Goal: Task Accomplishment & Management: Use online tool/utility

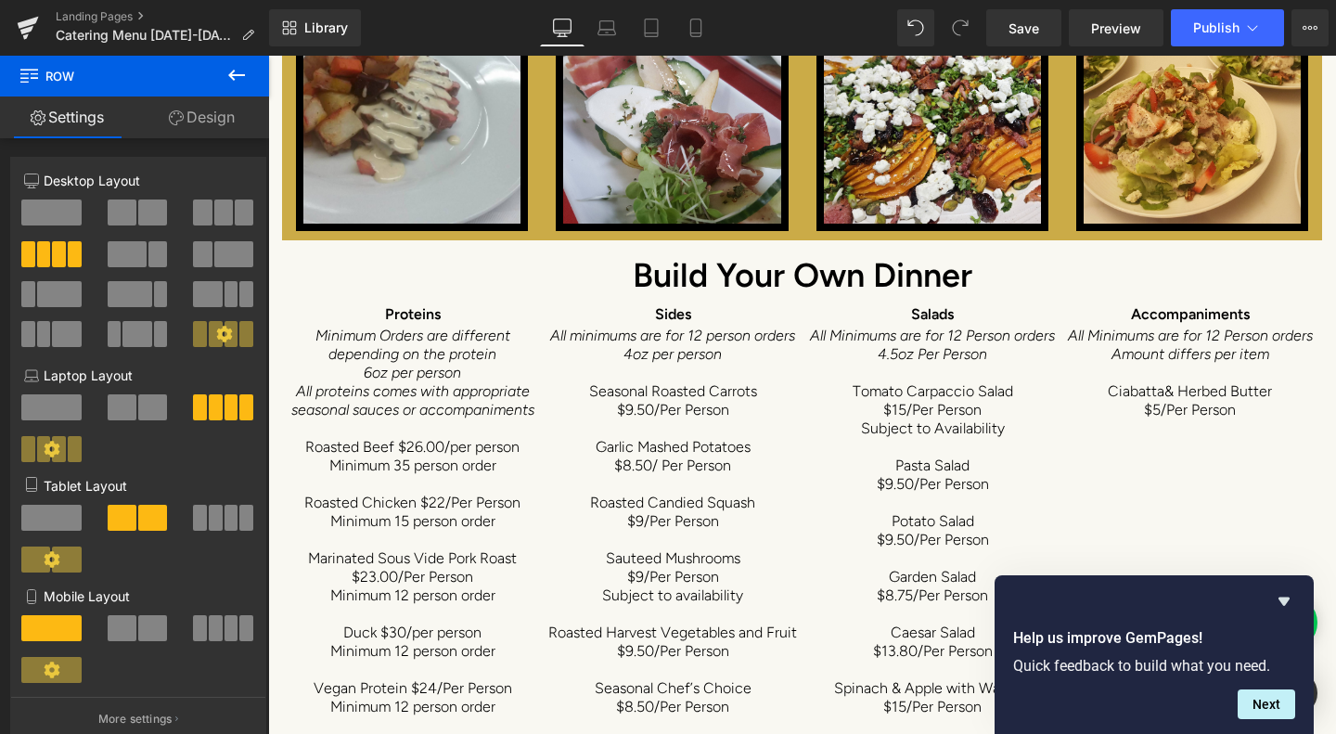
click at [20, 25] on icon at bounding box center [28, 23] width 21 height 12
click at [1043, 23] on link "Save" at bounding box center [1023, 27] width 75 height 37
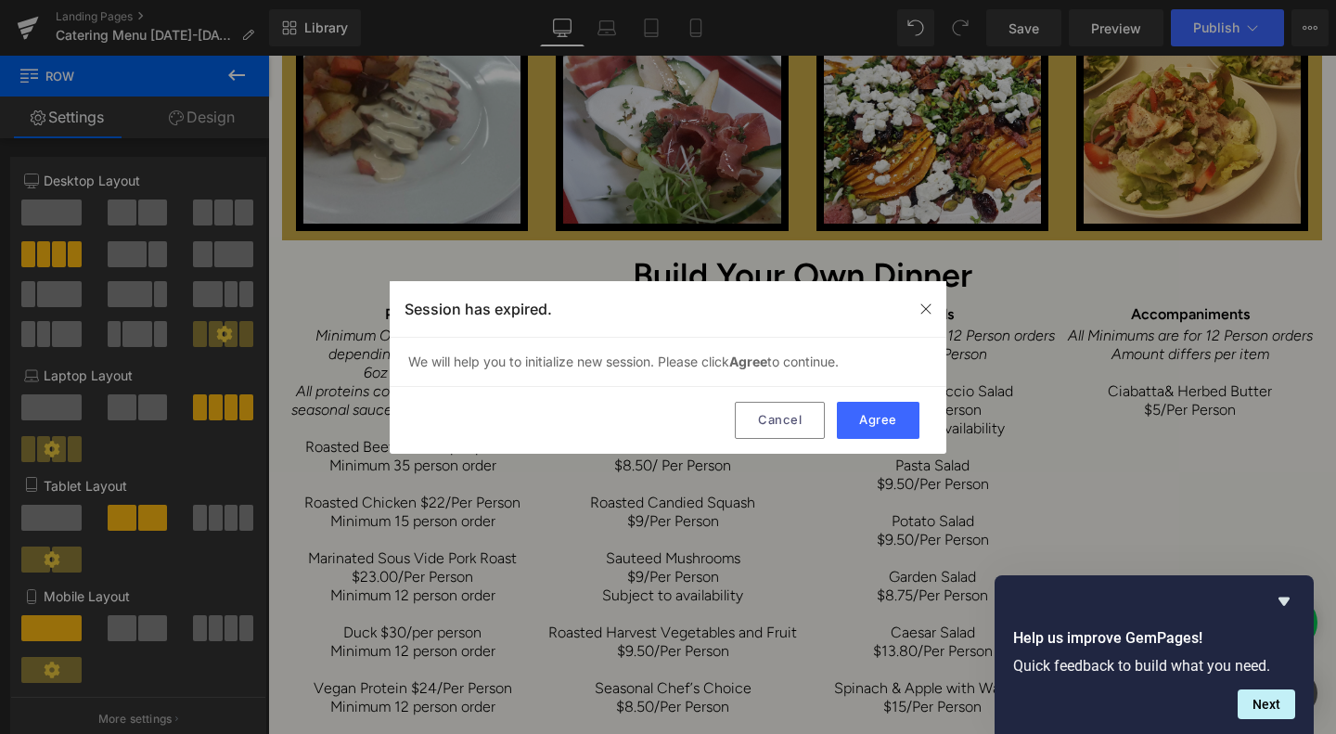
click at [787, 415] on button "Cancel" at bounding box center [780, 420] width 90 height 37
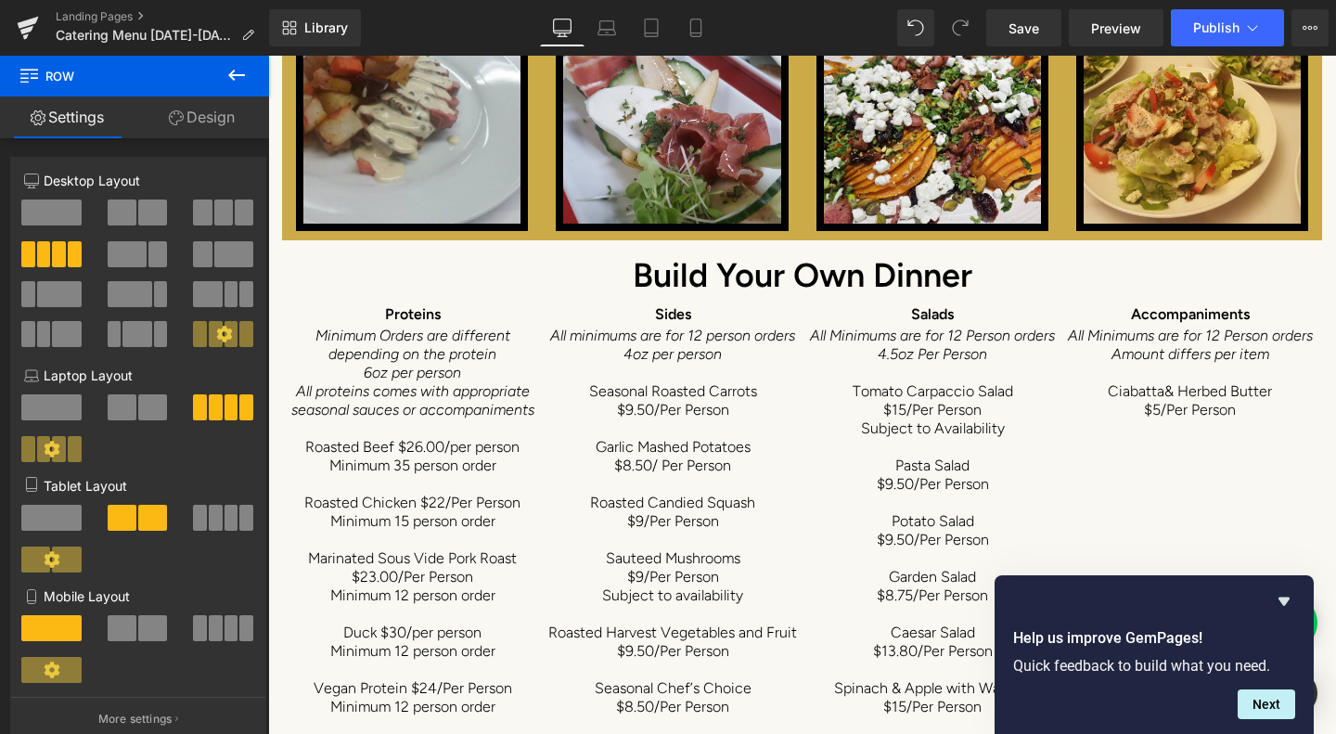
click at [1042, 31] on link "Save" at bounding box center [1023, 27] width 75 height 37
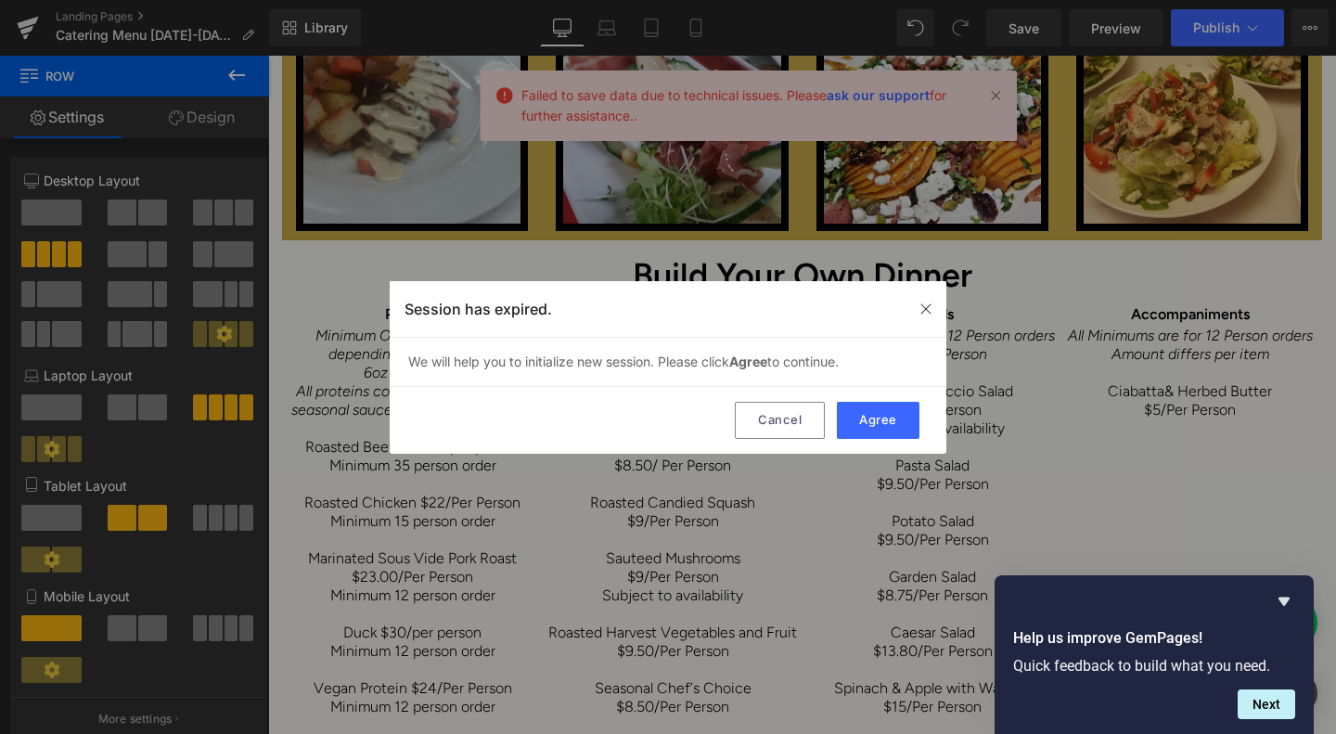
click at [905, 413] on button "Agree" at bounding box center [878, 420] width 83 height 37
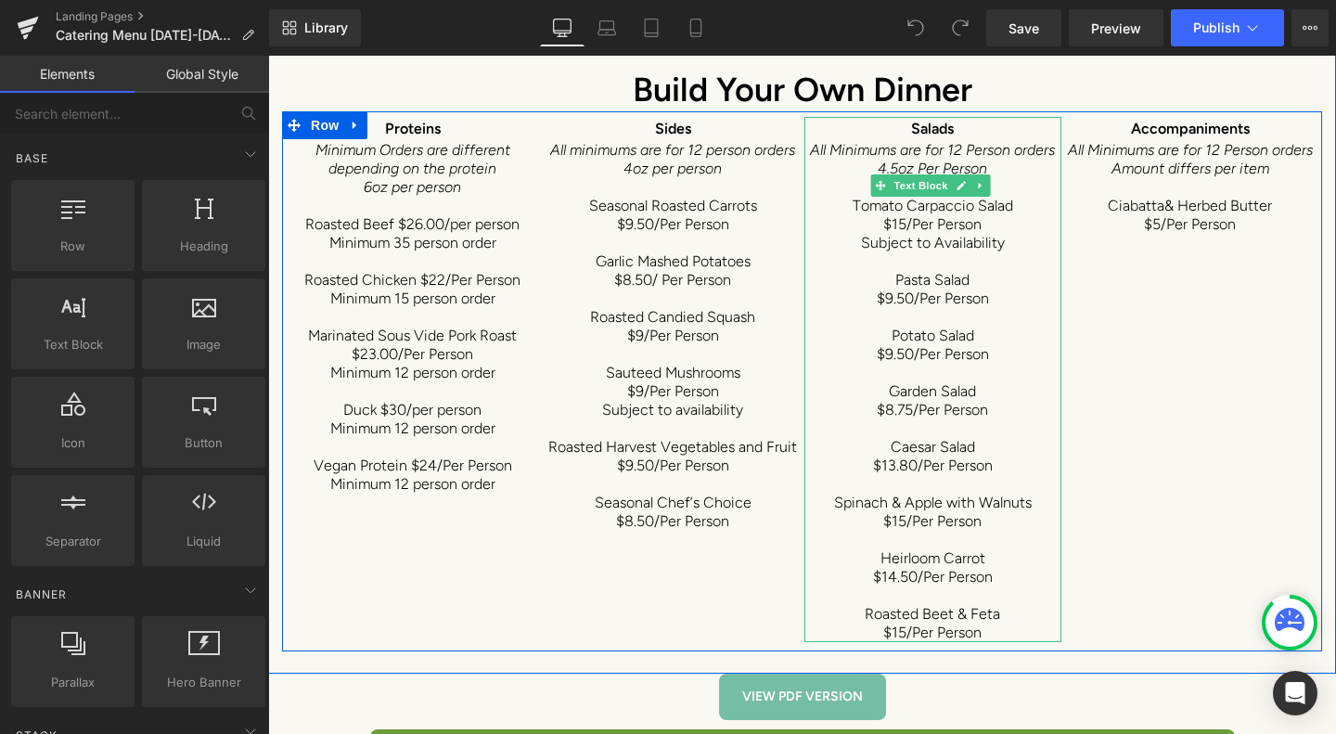
scroll to position [10574, 0]
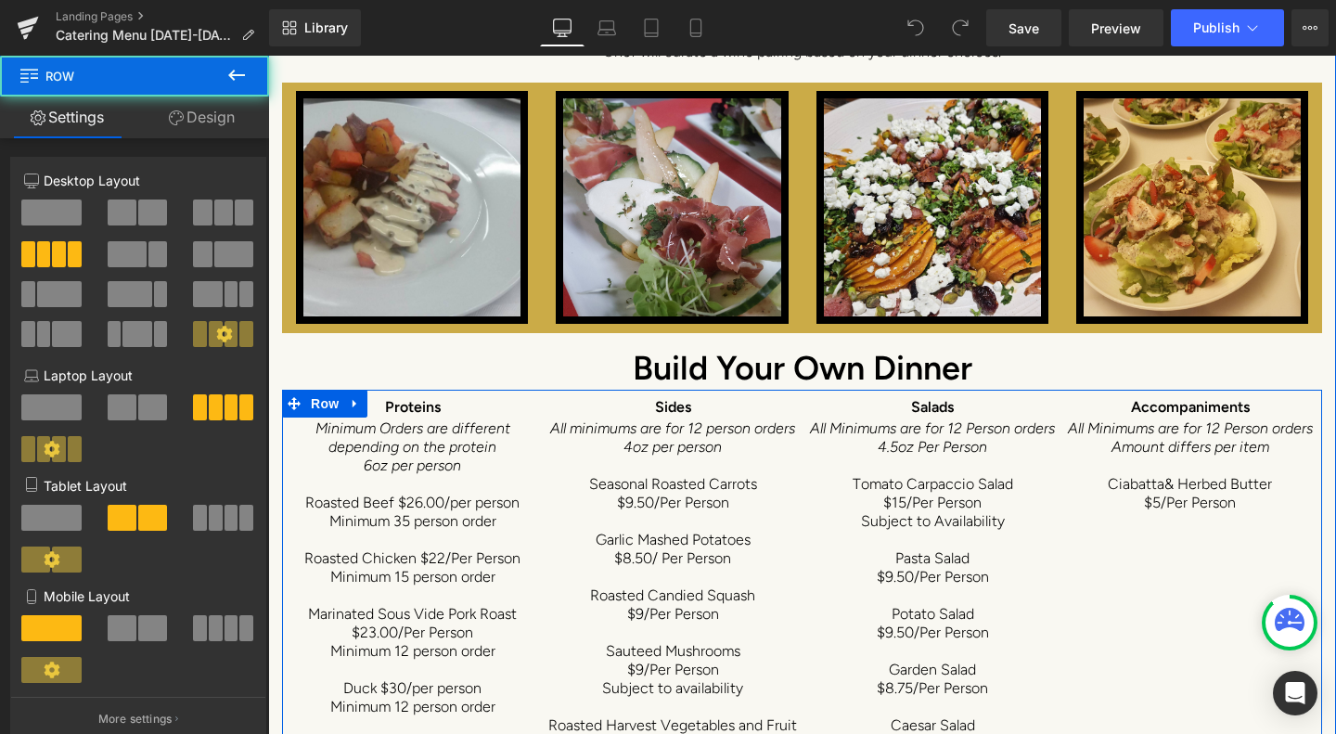
click at [1223, 422] on div "Proteins Minimum Orders are different depending on the protein 6oz per person R…" at bounding box center [802, 660] width 1040 height 540
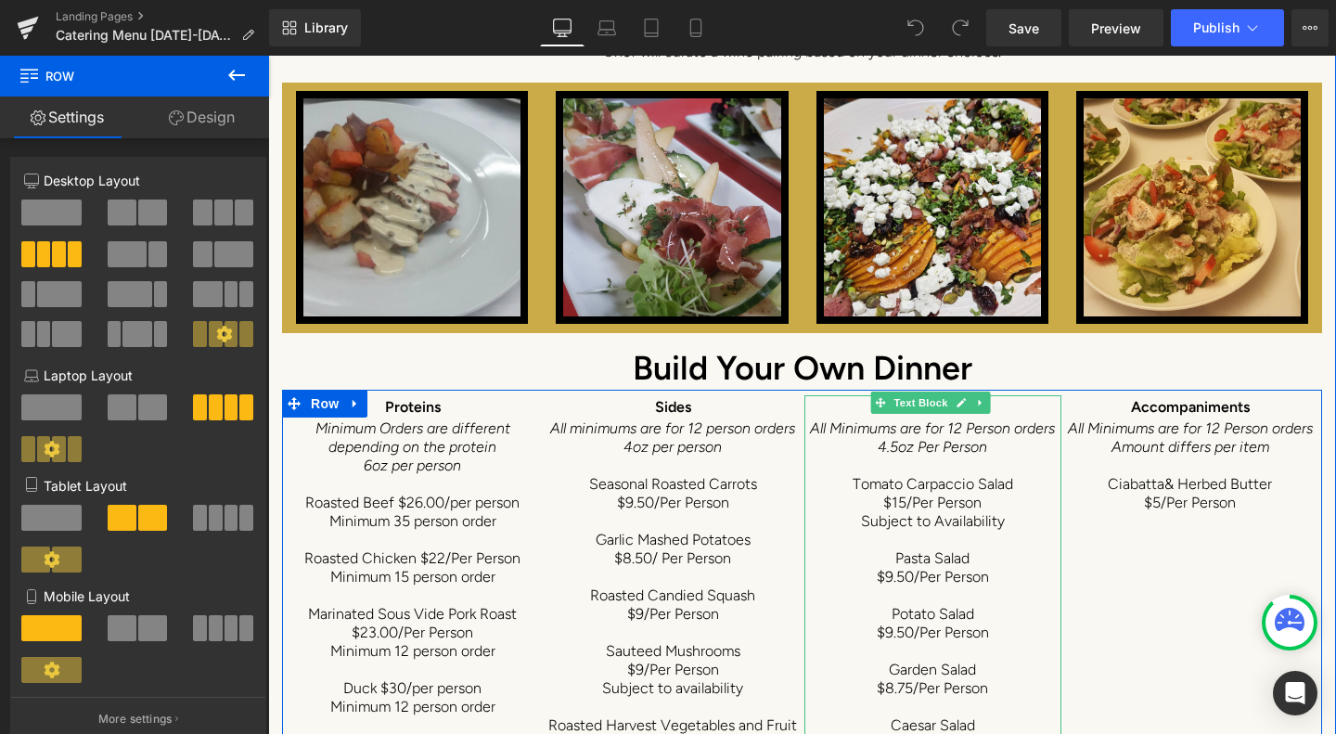
scroll to position [10667, 0]
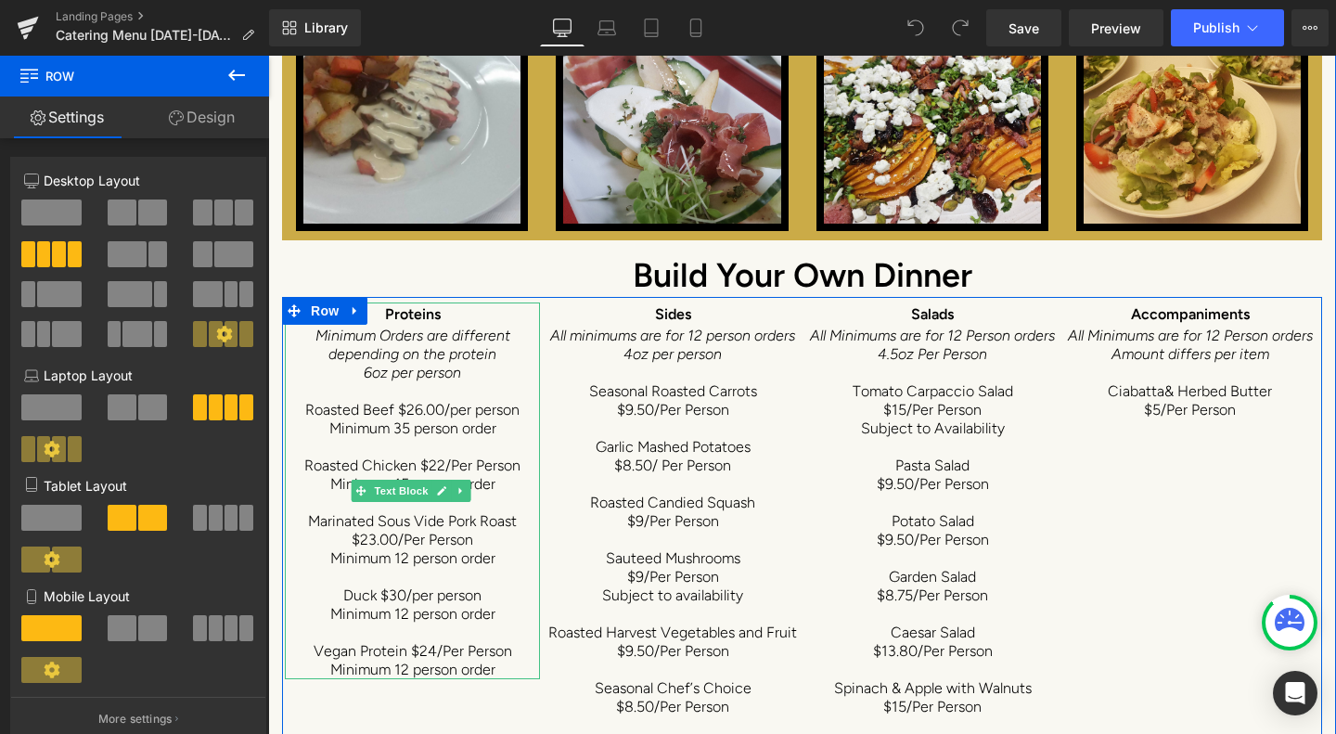
click at [470, 364] on p "6oz per person" at bounding box center [412, 373] width 255 height 19
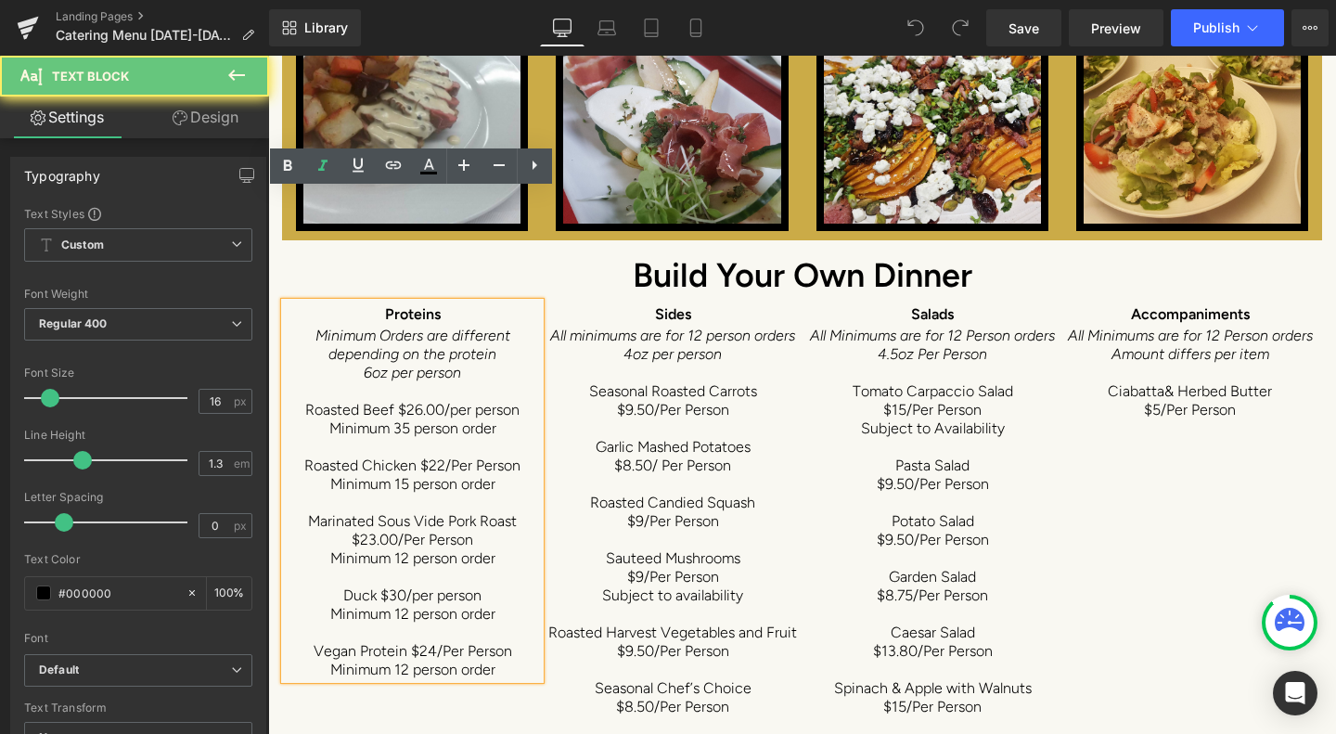
click at [471, 364] on p "6oz per person" at bounding box center [412, 373] width 255 height 19
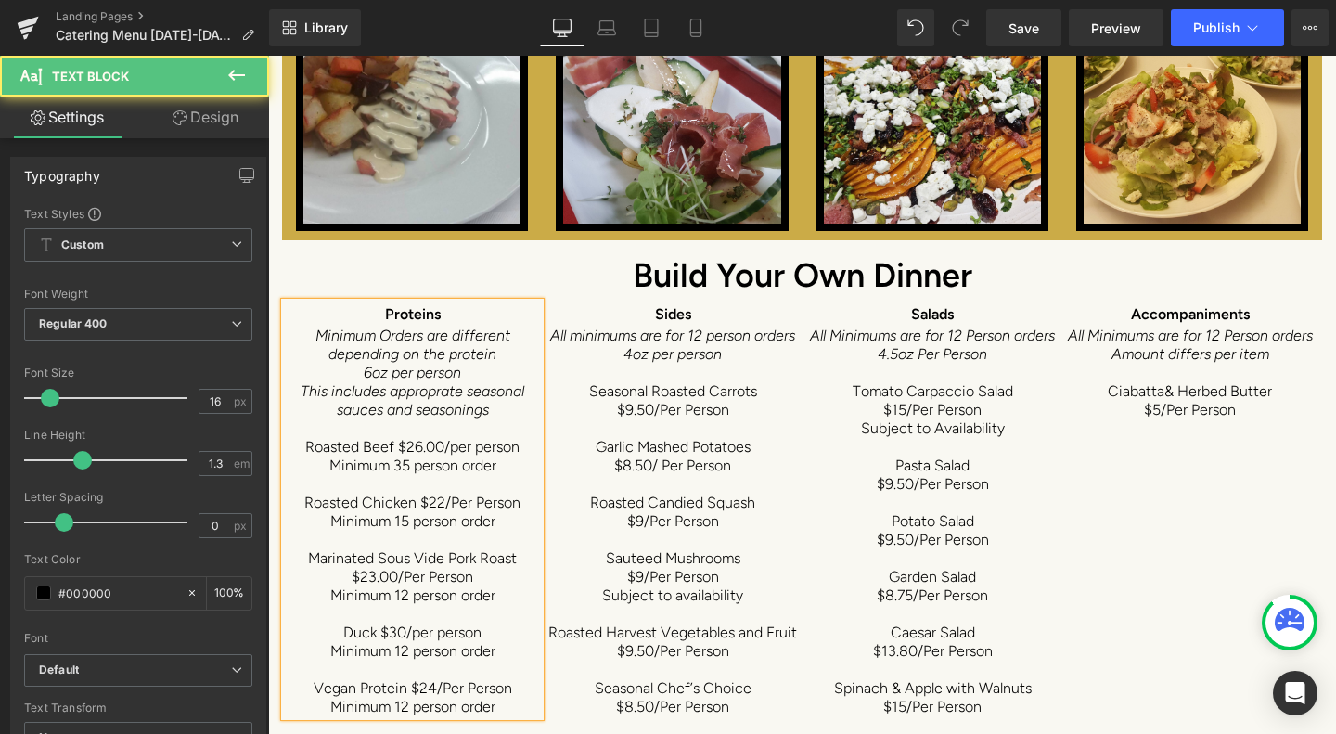
click at [422, 382] on span "This includes approprate seasonal sauces and seasonings" at bounding box center [413, 400] width 224 height 36
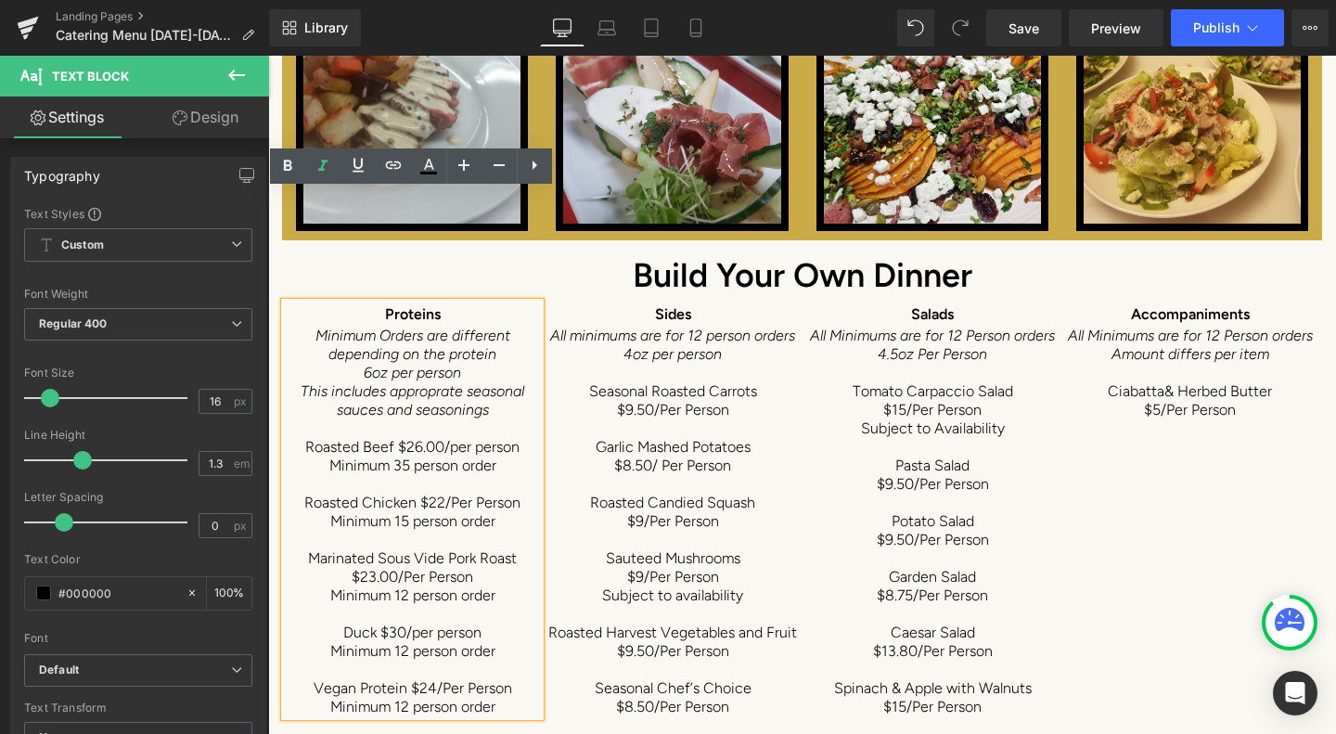
click at [434, 382] on span "This includes approprate seasonal sauces and seasonings" at bounding box center [413, 400] width 224 height 36
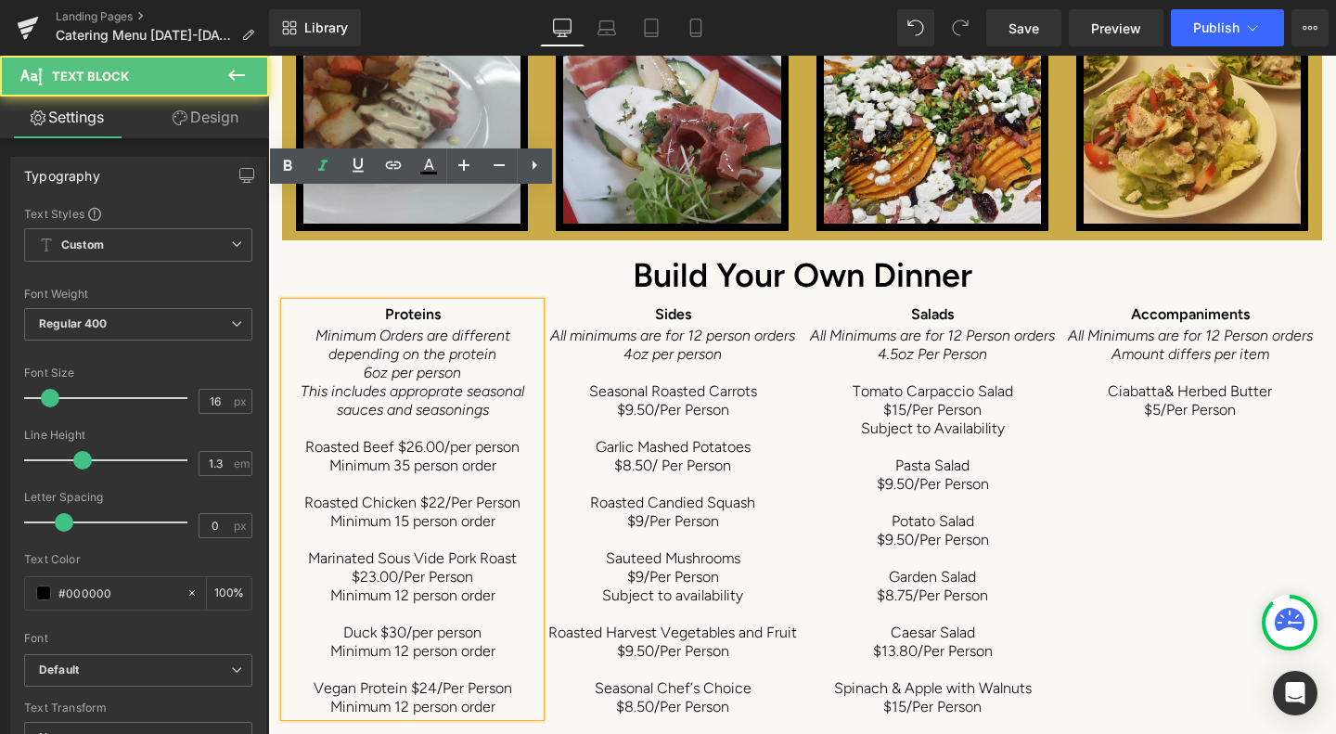
click at [442, 382] on span "This includes approprate seasonal sauces and seasonings" at bounding box center [413, 400] width 224 height 36
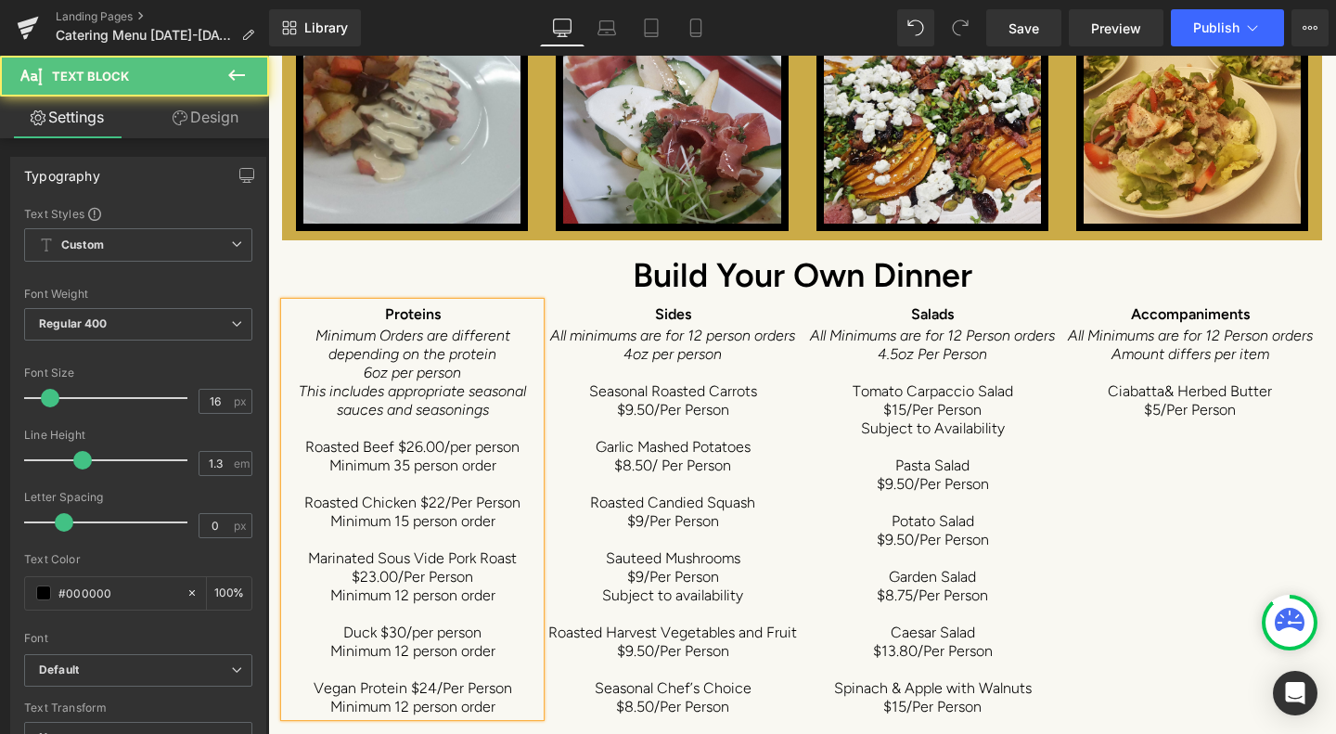
click at [485, 326] on span "Minimum Orders are different depending on the protein" at bounding box center [412, 344] width 195 height 36
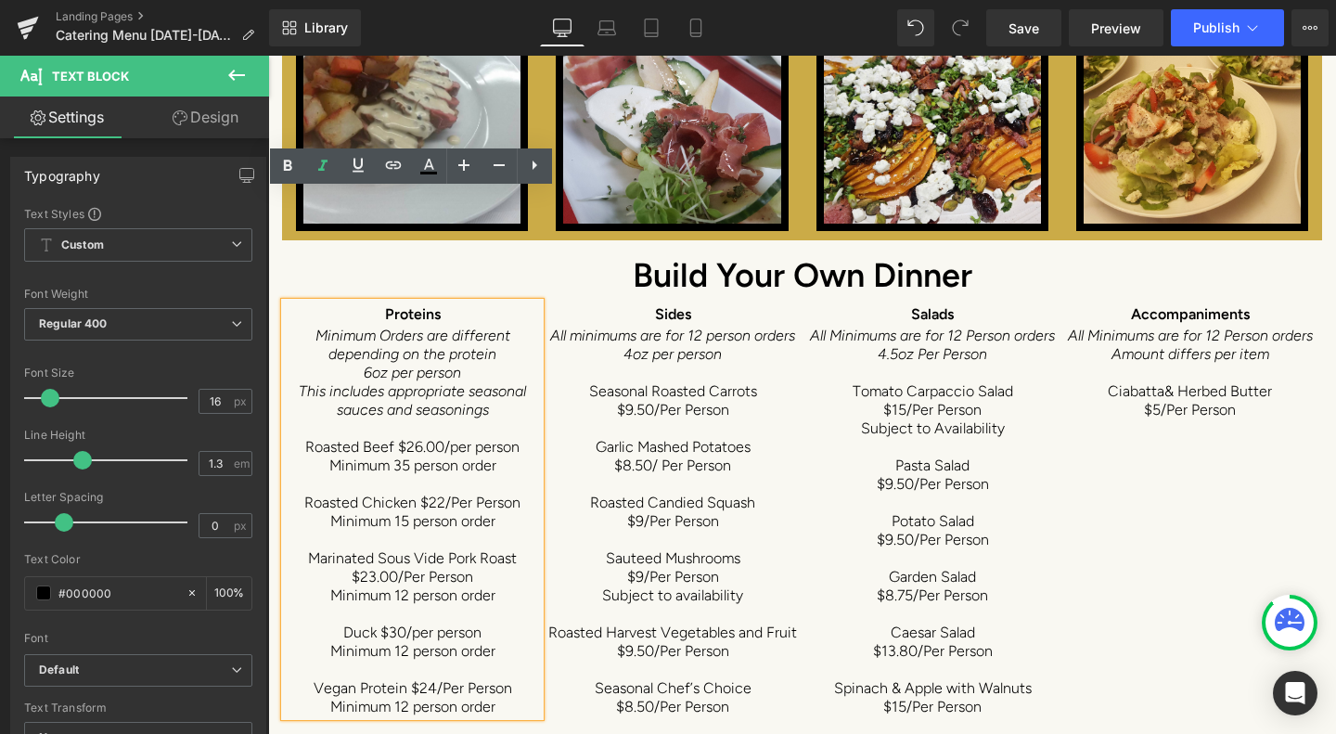
click at [1039, 32] on span "Save" at bounding box center [1023, 28] width 31 height 19
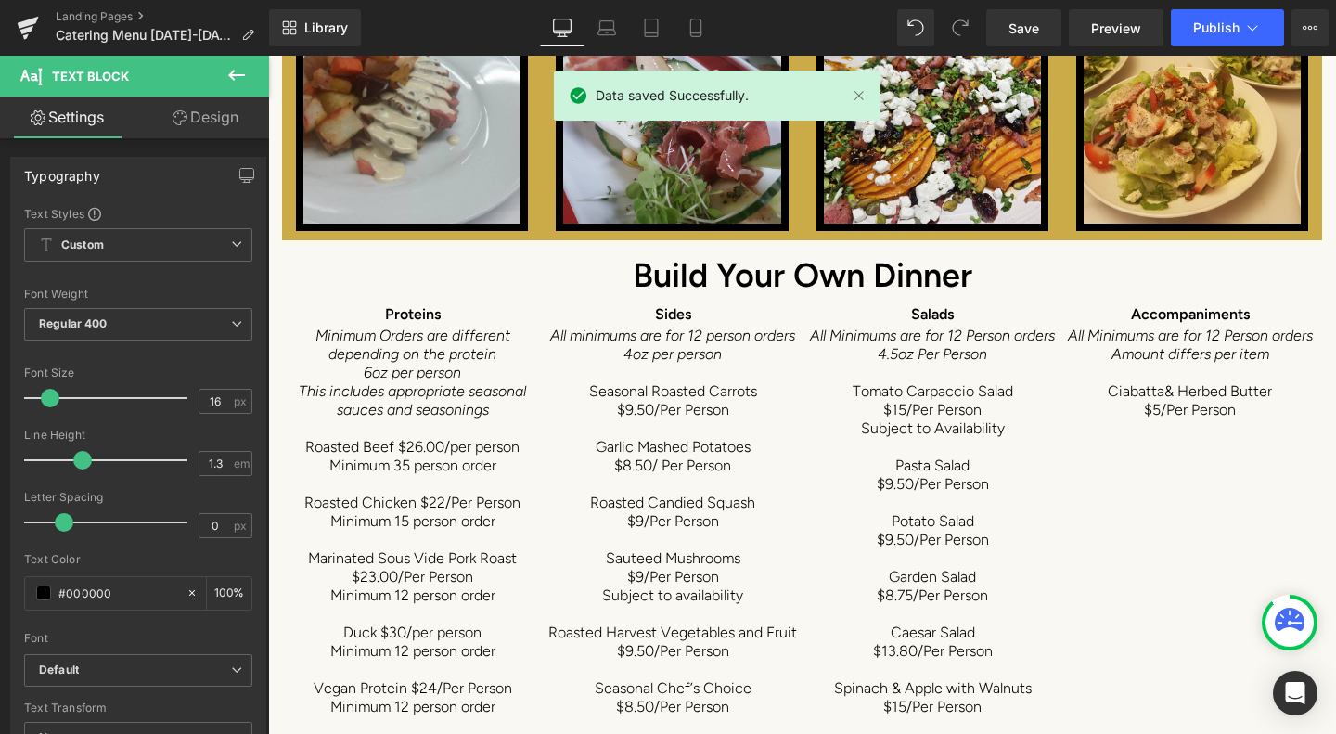
click at [1208, 40] on button "Publish" at bounding box center [1227, 27] width 113 height 37
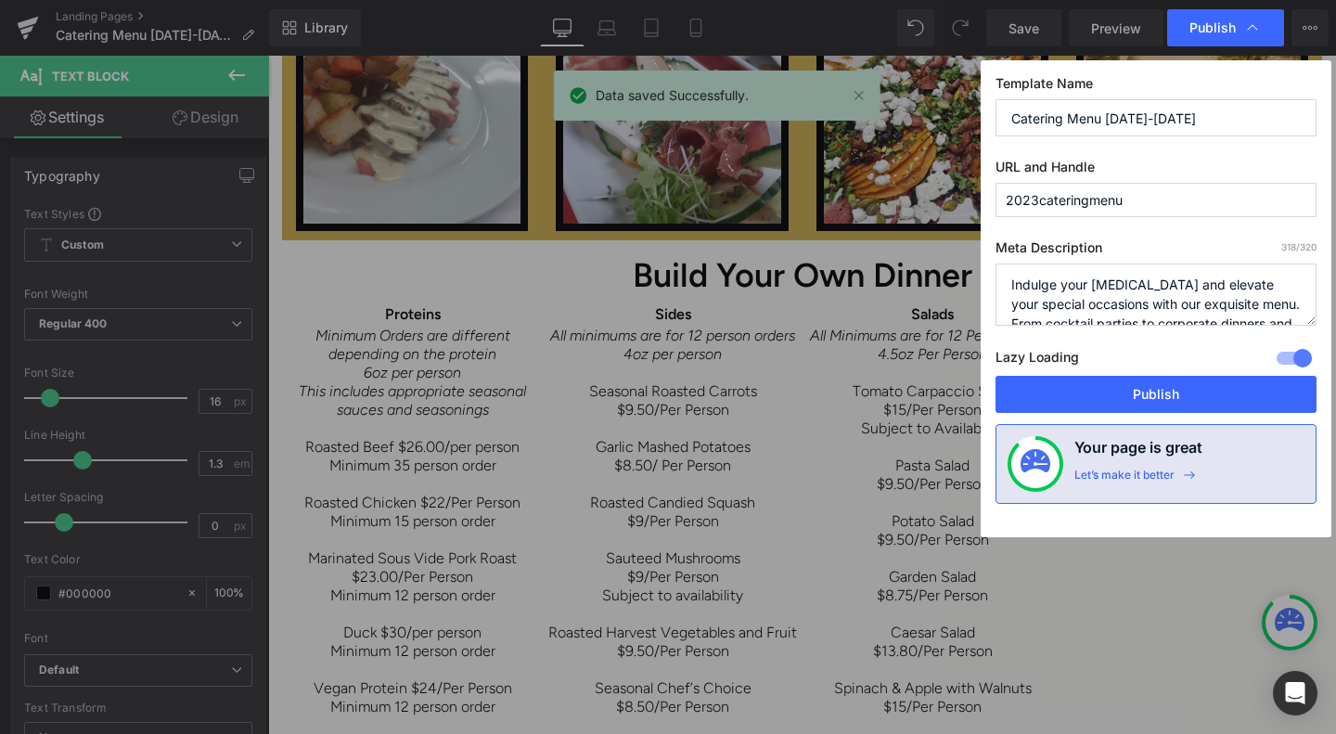
click at [1194, 388] on button "Publish" at bounding box center [1155, 394] width 321 height 37
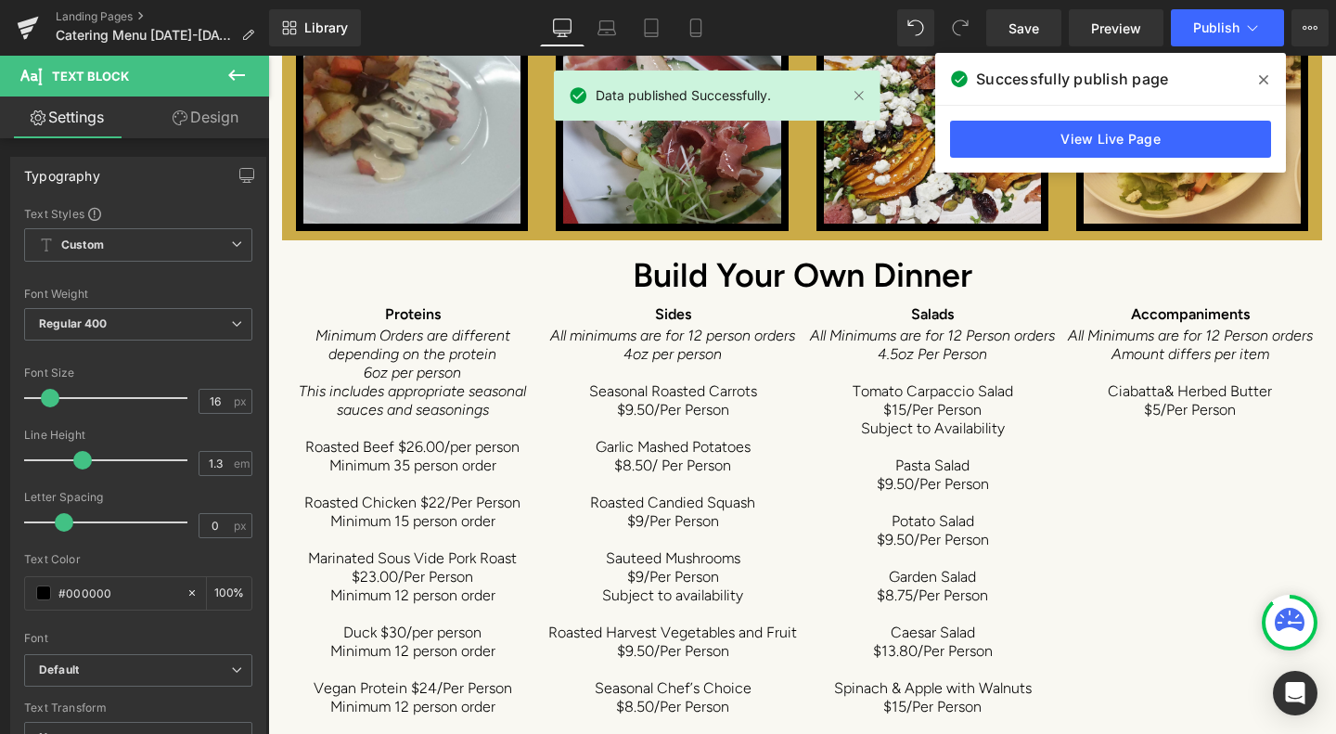
click at [1263, 80] on icon at bounding box center [1263, 79] width 9 height 9
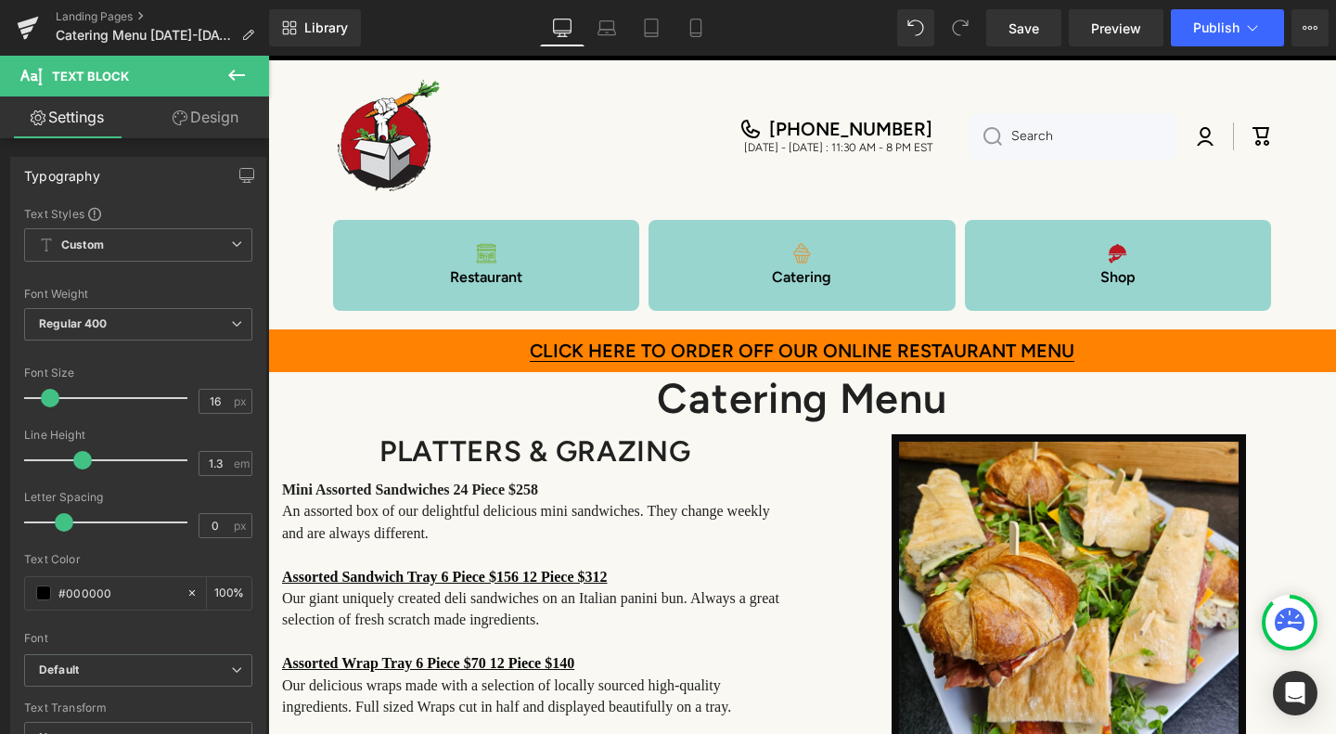
click at [1254, 29] on icon at bounding box center [1253, 28] width 10 height 6
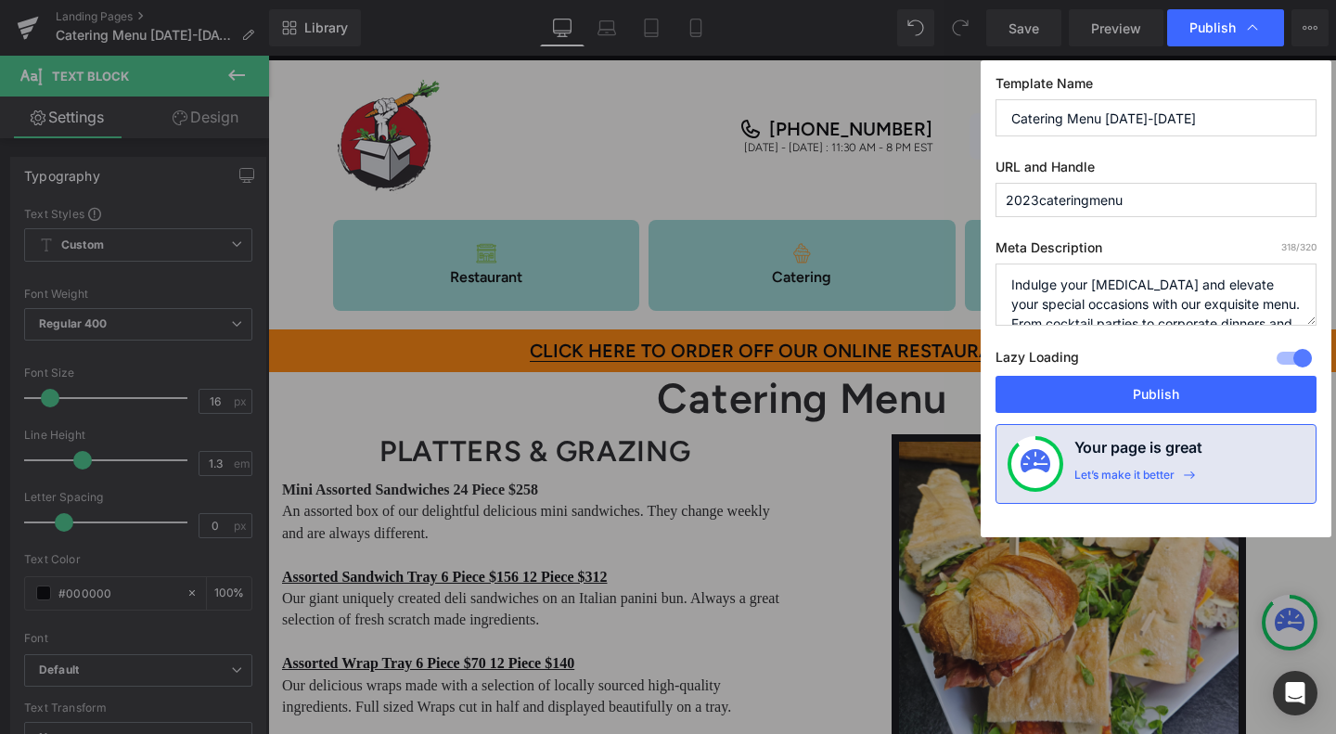
click at [1164, 393] on button "Publish" at bounding box center [1155, 394] width 321 height 37
